Goal: Task Accomplishment & Management: Manage account settings

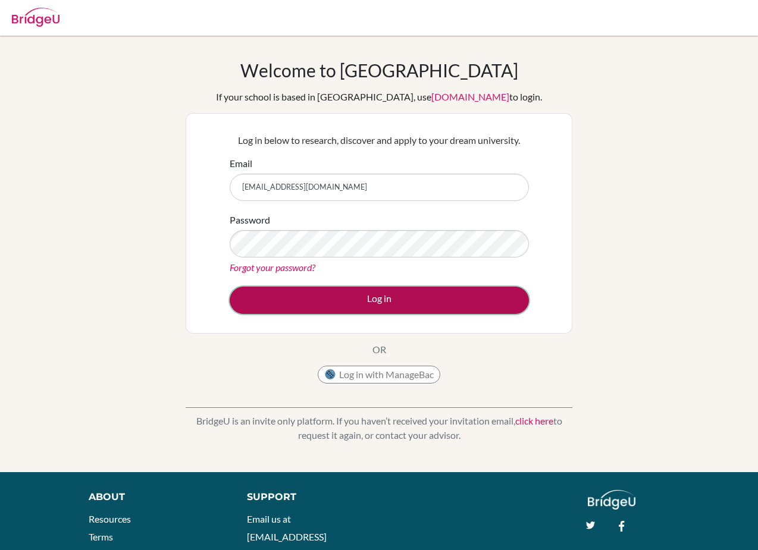
click at [318, 295] on button "Log in" at bounding box center [379, 300] width 299 height 27
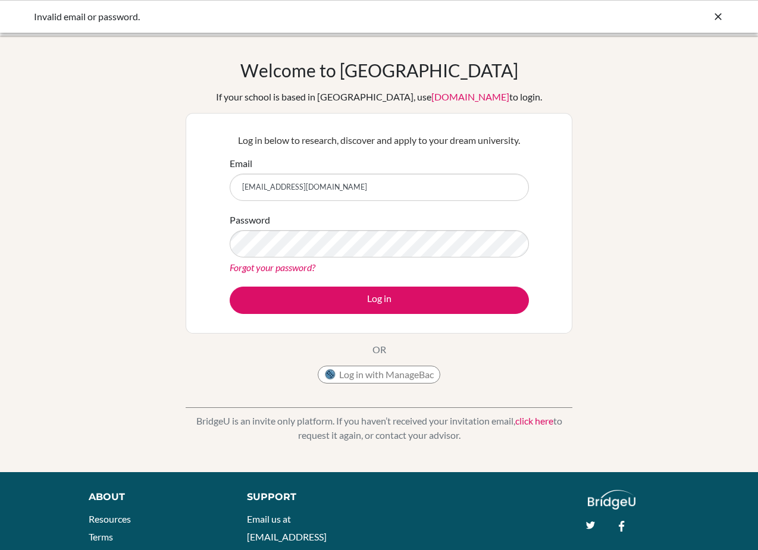
click at [284, 267] on link "Forgot your password?" at bounding box center [273, 267] width 86 height 11
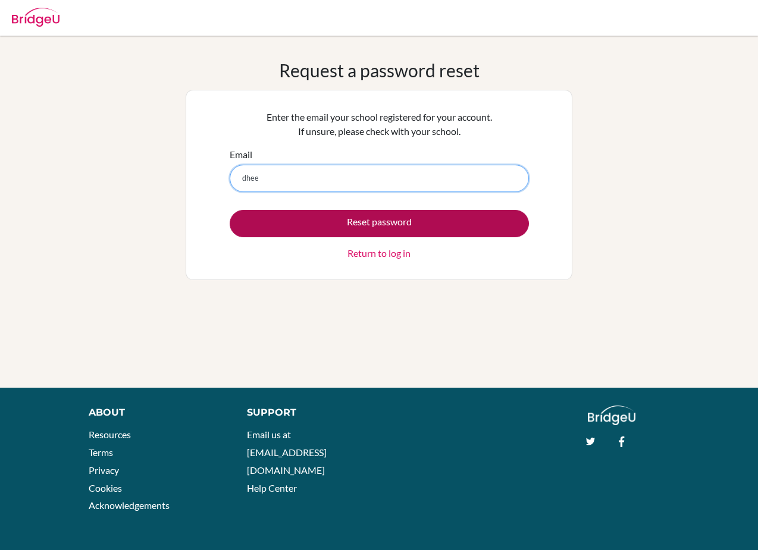
type input "dheerr.student@mlsi.in"
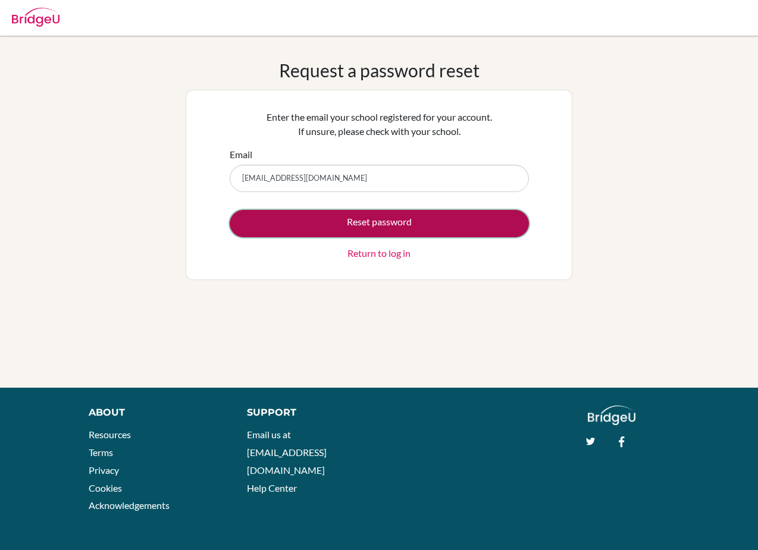
click at [310, 231] on button "Reset password" at bounding box center [379, 223] width 299 height 27
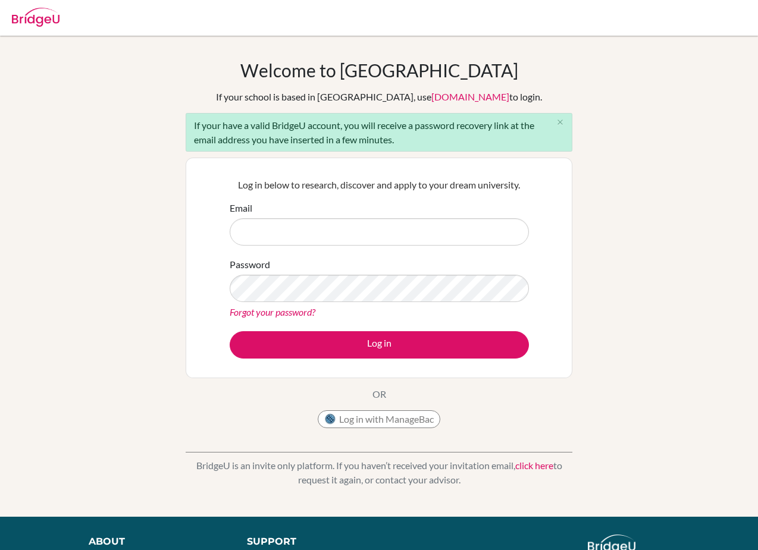
drag, startPoint x: 275, startPoint y: 134, endPoint x: 414, endPoint y: 134, distance: 138.6
click at [414, 134] on div "If your have a valid BridgeU account, you will receive a password recovery link…" at bounding box center [379, 132] width 387 height 39
click at [61, 244] on div "Welcome to BridgeU If your school is based in China, use app.bridge-u.com.cn to…" at bounding box center [379, 276] width 758 height 434
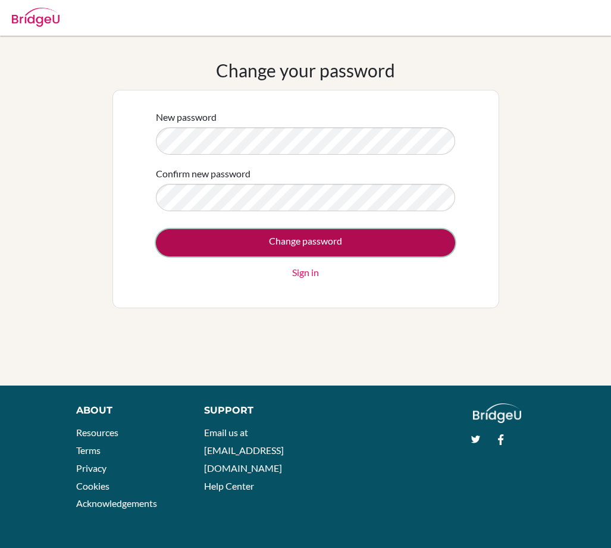
click at [249, 244] on input "Change password" at bounding box center [305, 242] width 299 height 27
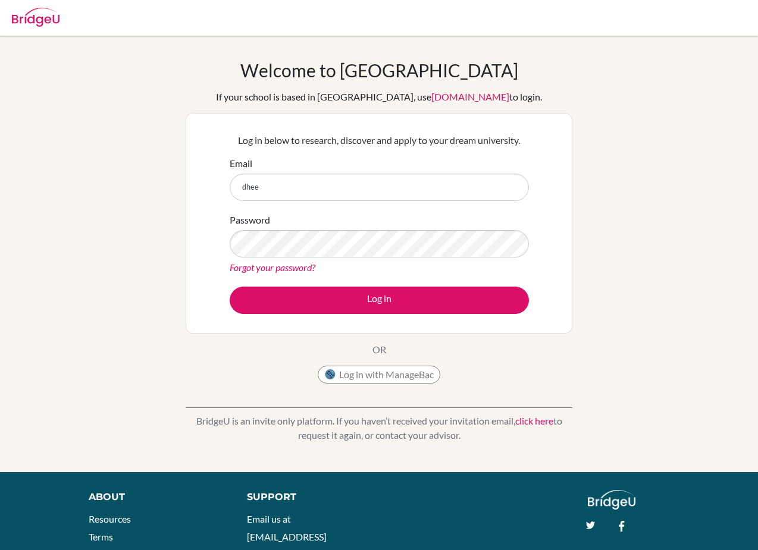
type input "[EMAIL_ADDRESS][DOMAIN_NAME]"
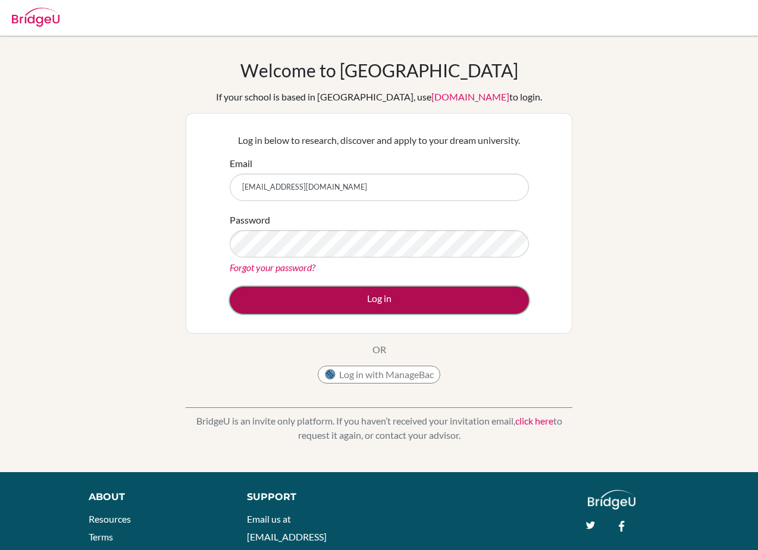
click at [361, 308] on button "Log in" at bounding box center [379, 300] width 299 height 27
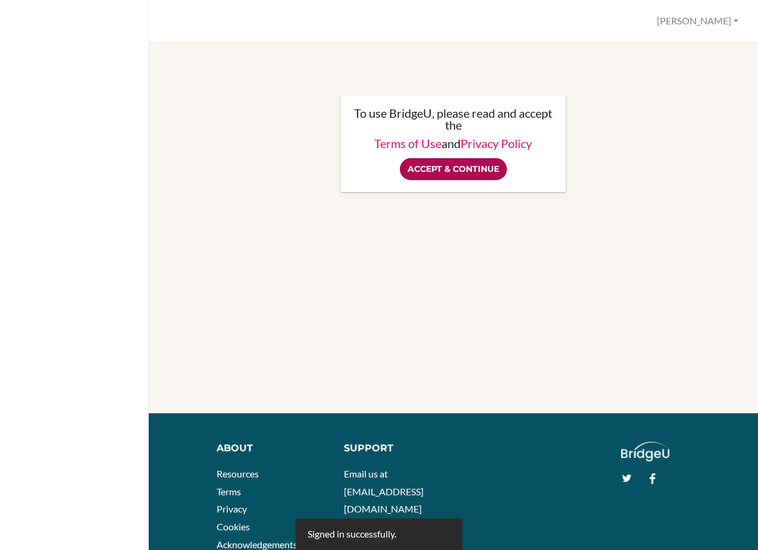
click at [435, 168] on input "Accept & Continue" at bounding box center [453, 169] width 107 height 22
